Goal: Transaction & Acquisition: Purchase product/service

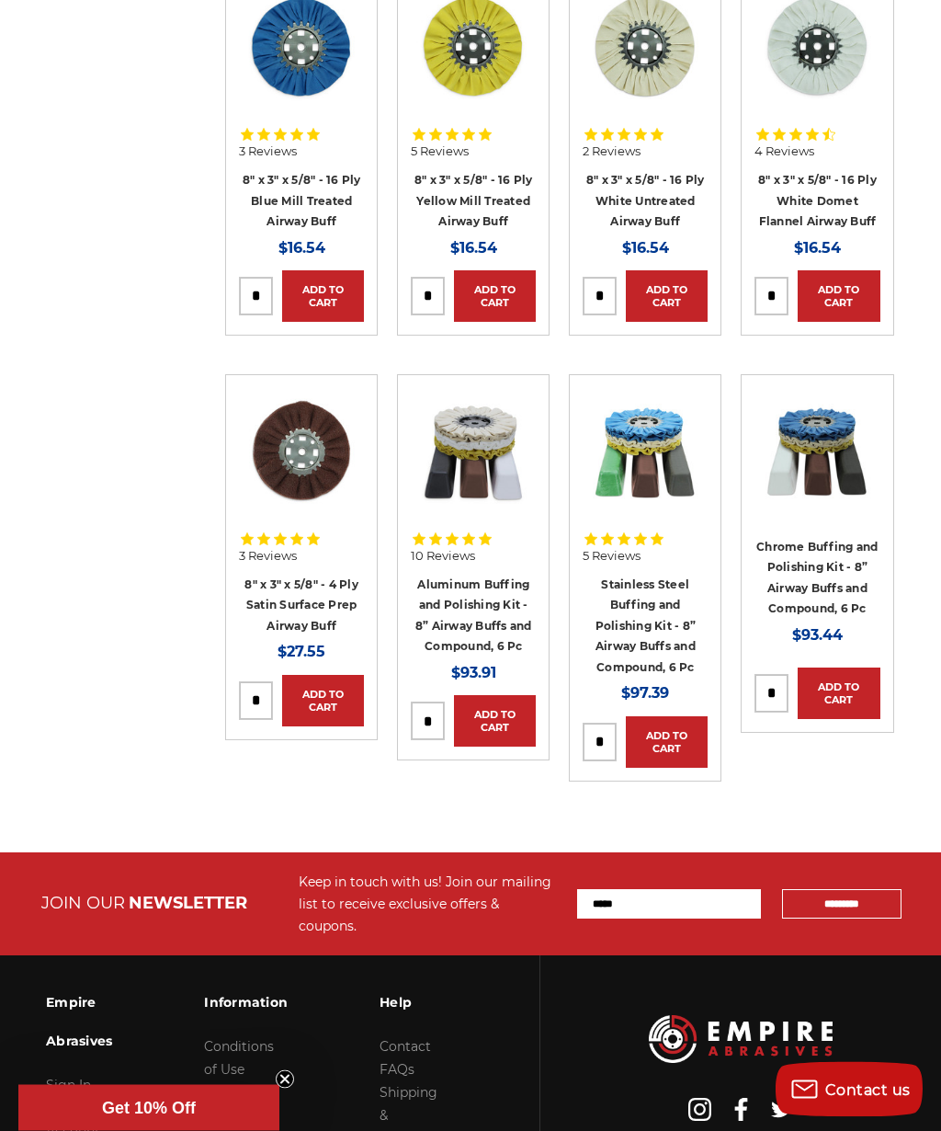
scroll to position [484, 0]
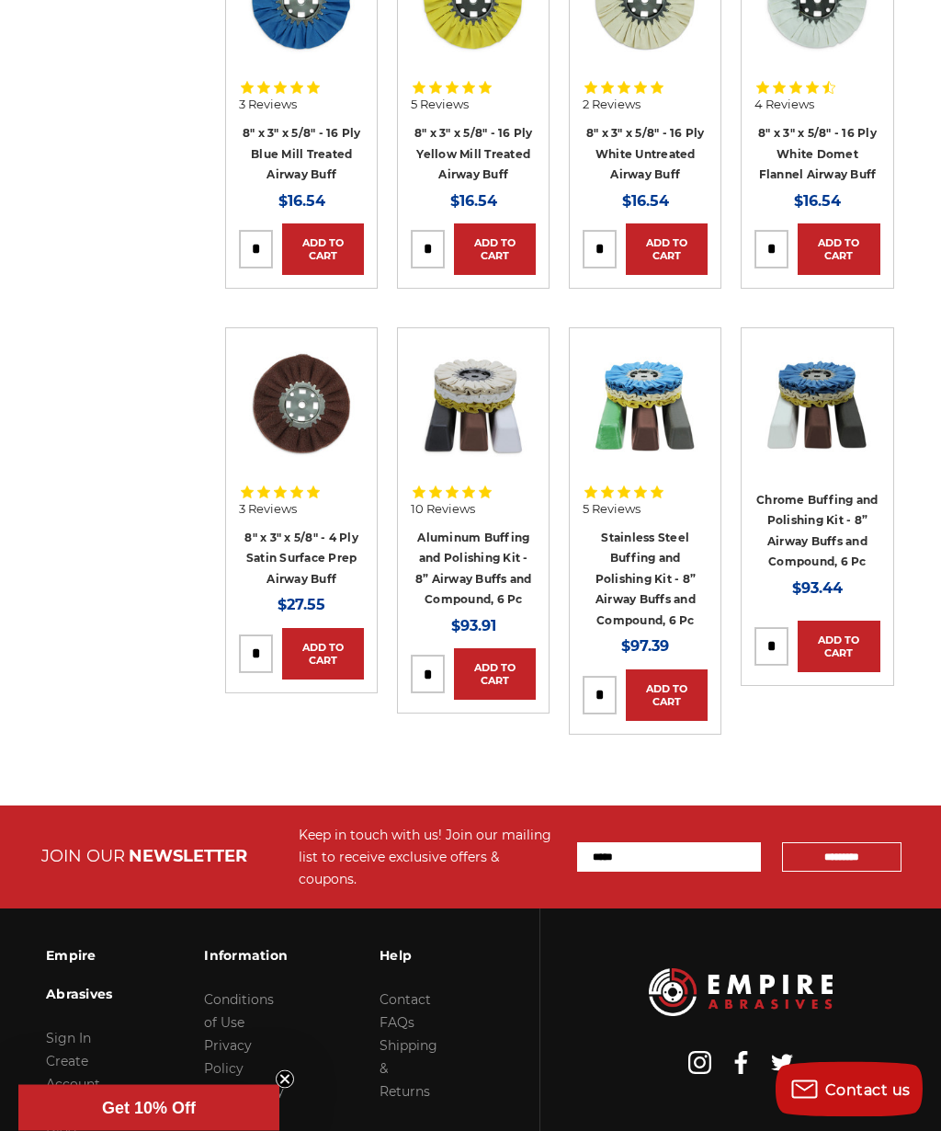
click at [491, 561] on link "Aluminum Buffing and Polishing Kit - 8” Airway Buffs and Compound, 6 Pc" at bounding box center [474, 569] width 117 height 76
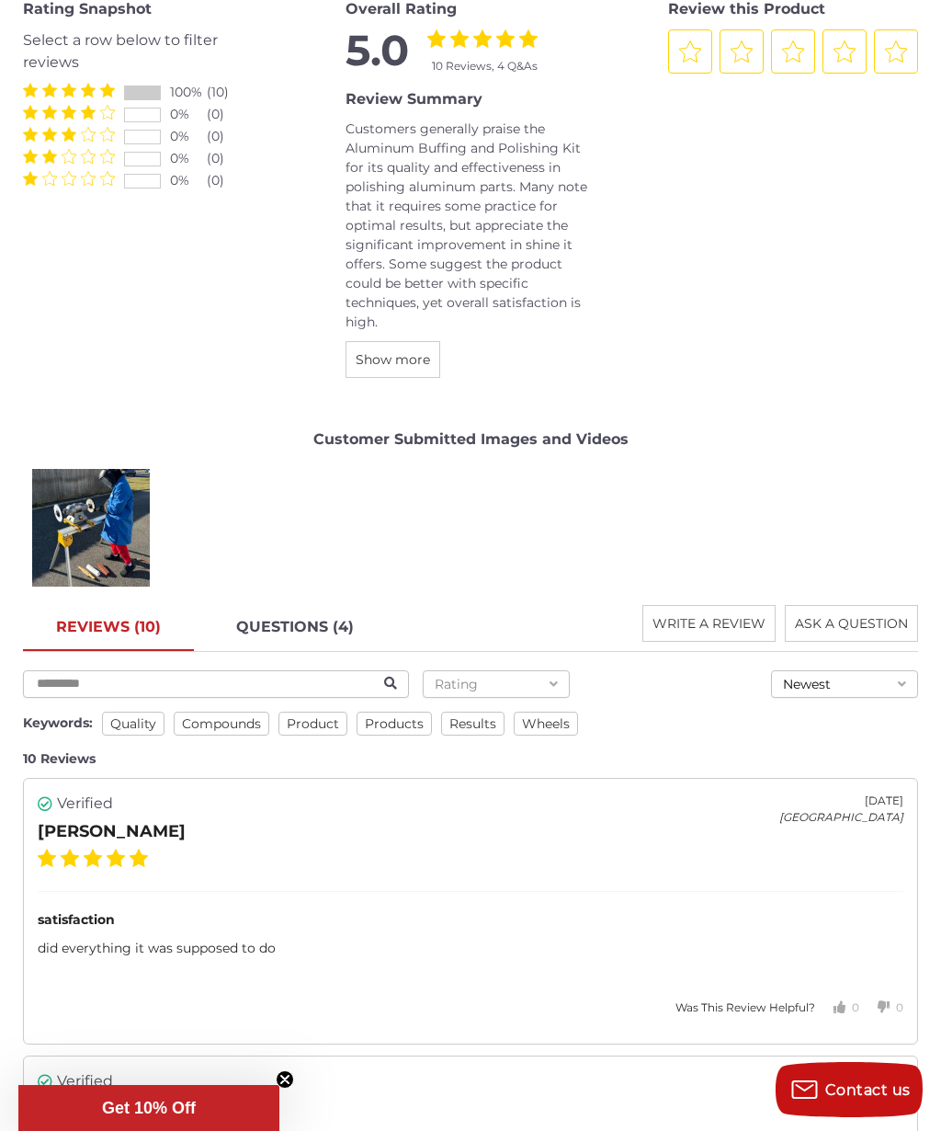
scroll to position [3012, 0]
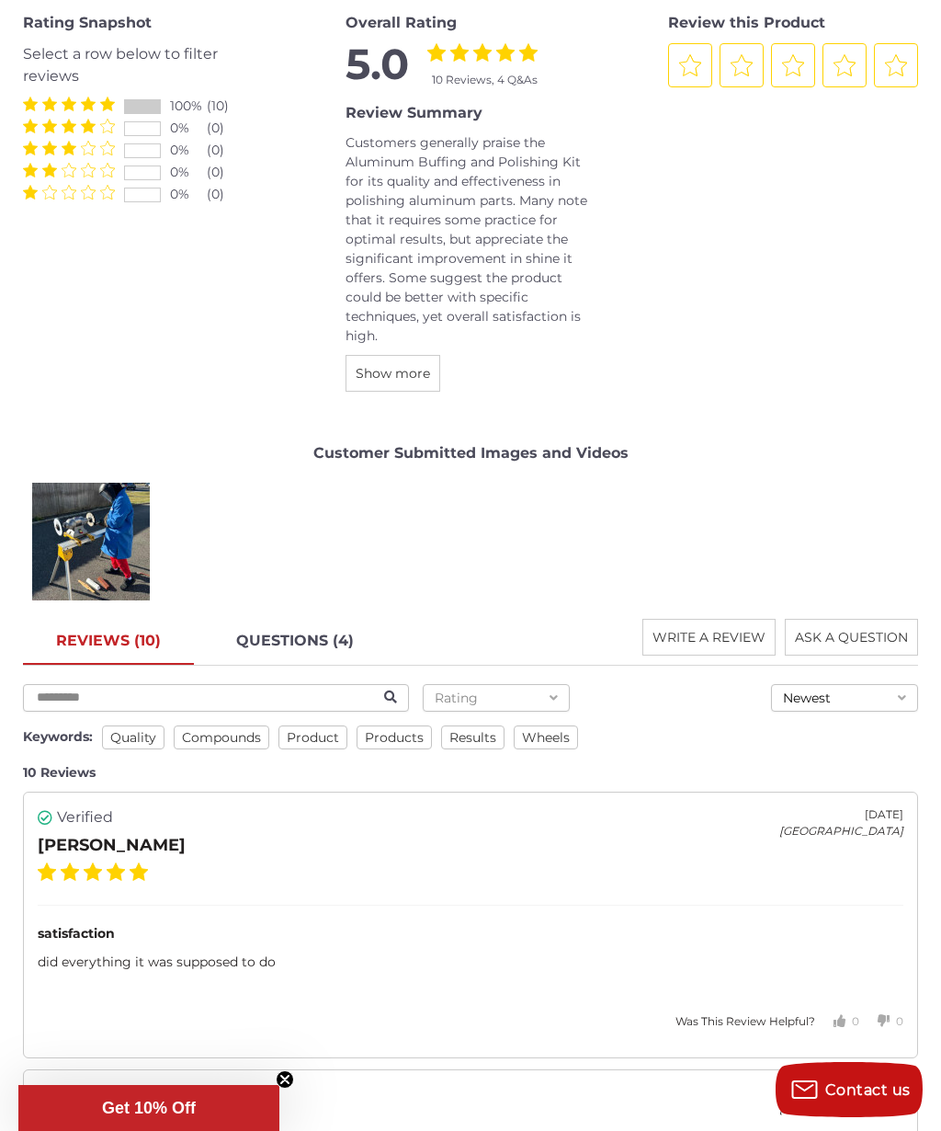
click at [107, 528] on div "Giovanni P." at bounding box center [92, 541] width 130 height 130
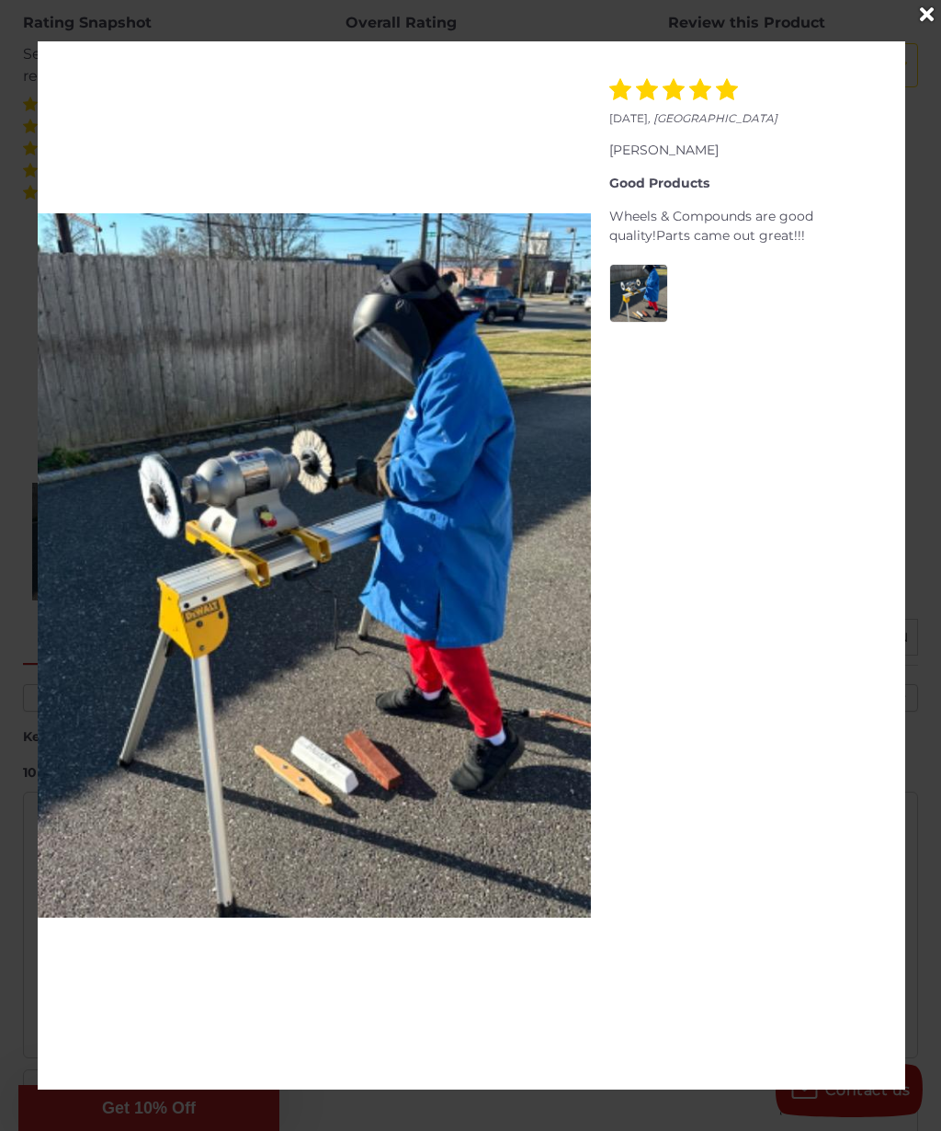
click at [920, 21] on icon "Close" at bounding box center [927, 15] width 14 height 20
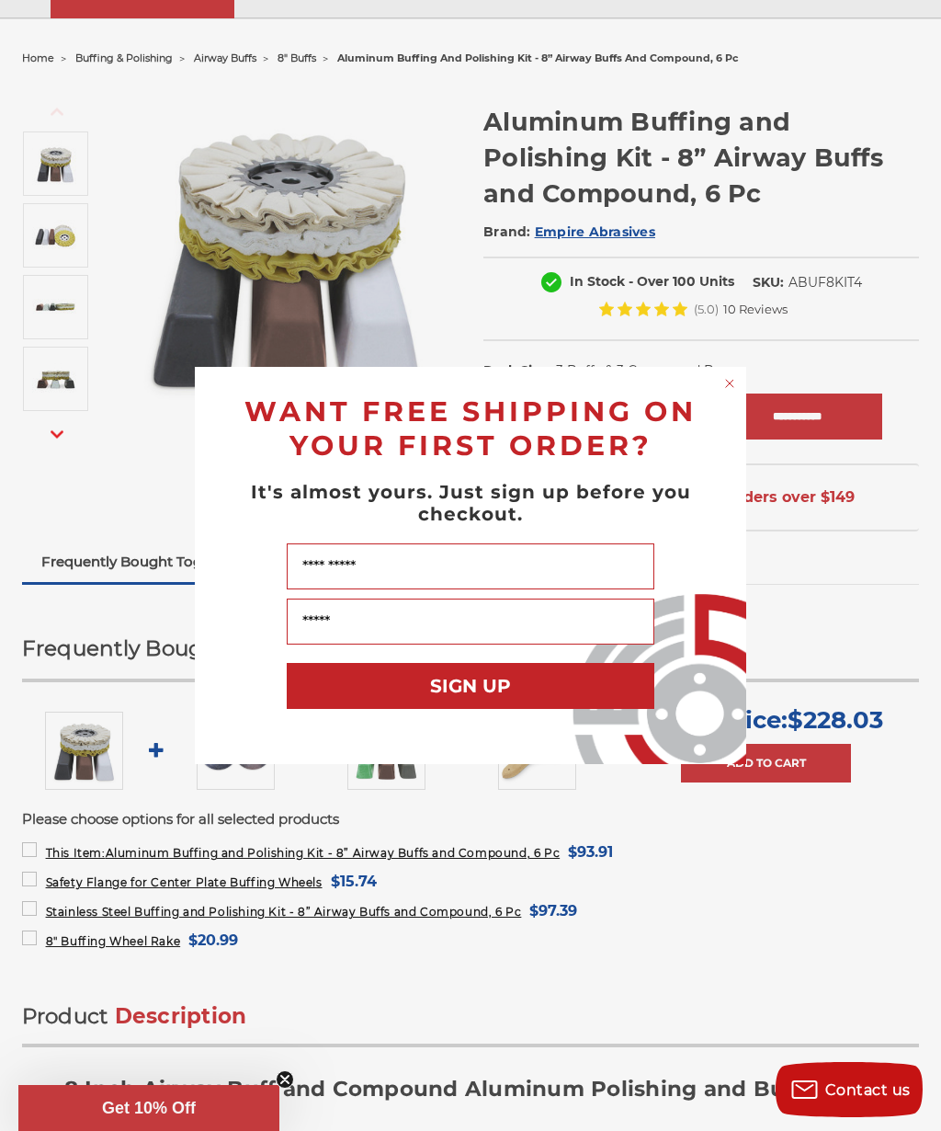
scroll to position [0, 0]
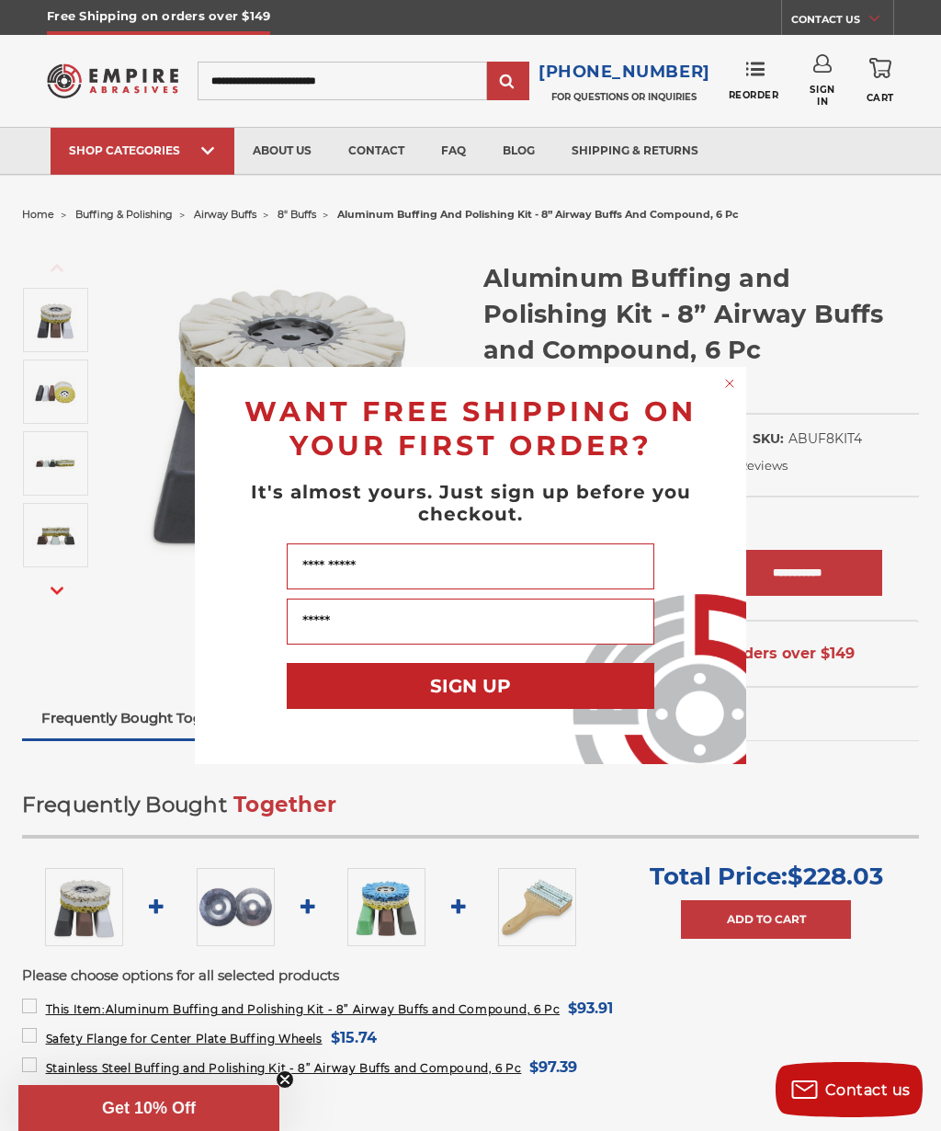
click at [727, 384] on circle "Close dialog" at bounding box center [730, 383] width 17 height 17
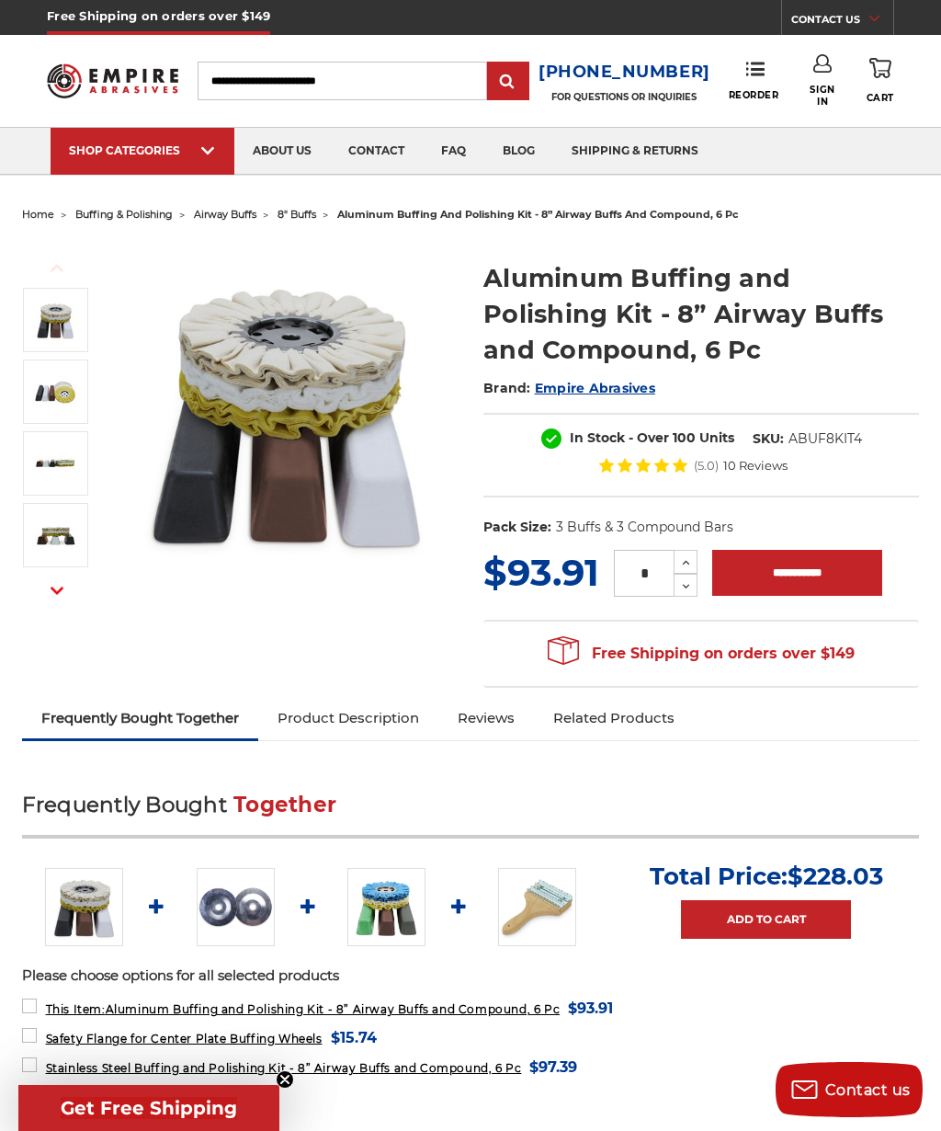
click at [632, 174] on link "View All Buffing & Polishing" at bounding box center [622, 174] width 128 height 0
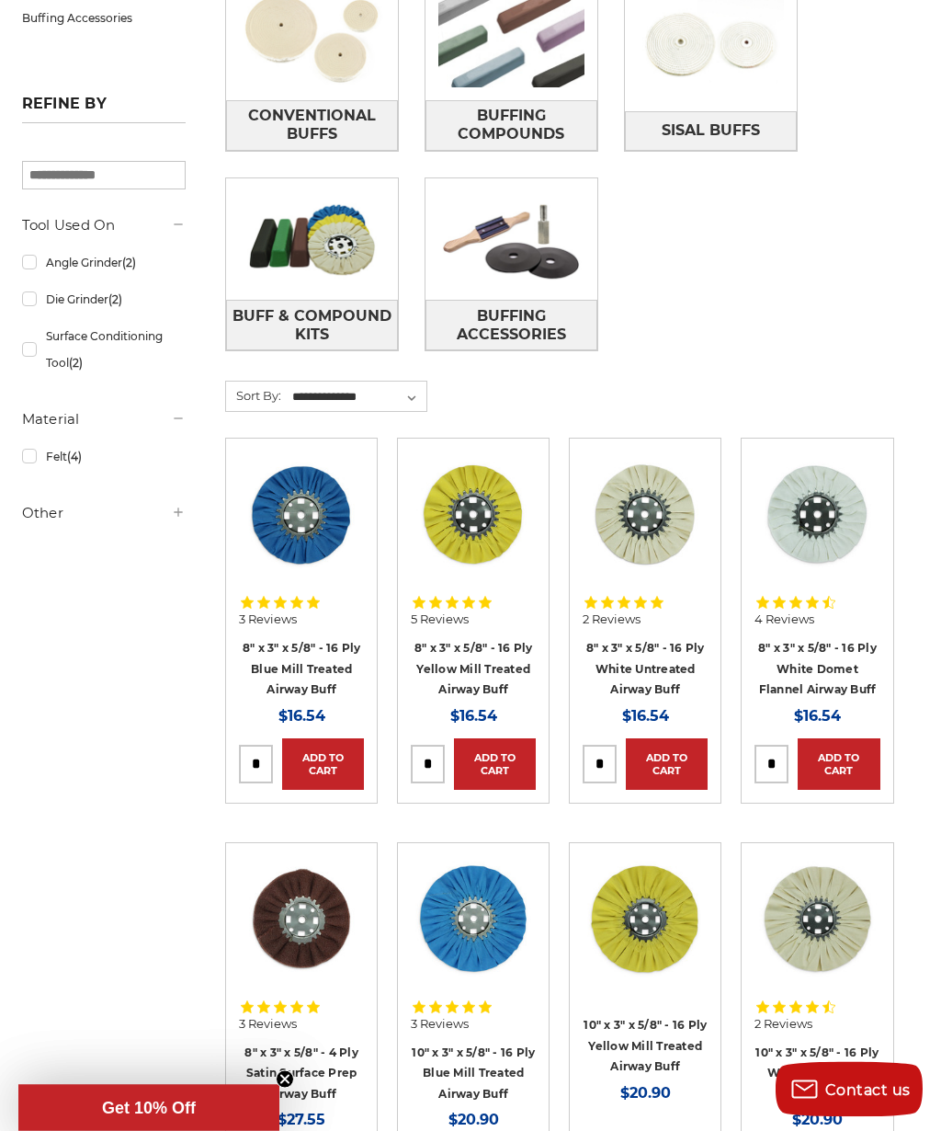
scroll to position [575, 0]
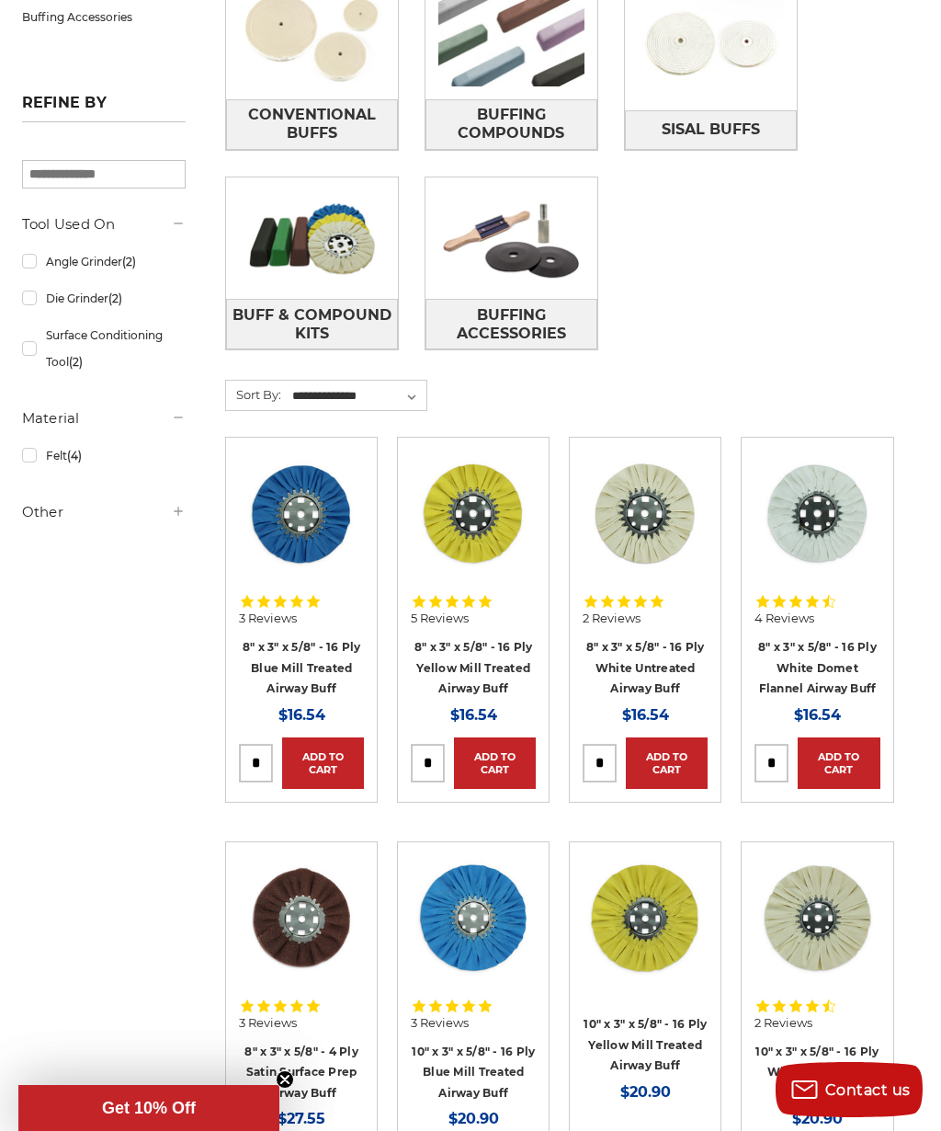
click at [540, 317] on span "Buffing Accessories" at bounding box center [512, 325] width 170 height 50
